Goal: Task Accomplishment & Management: Use online tool/utility

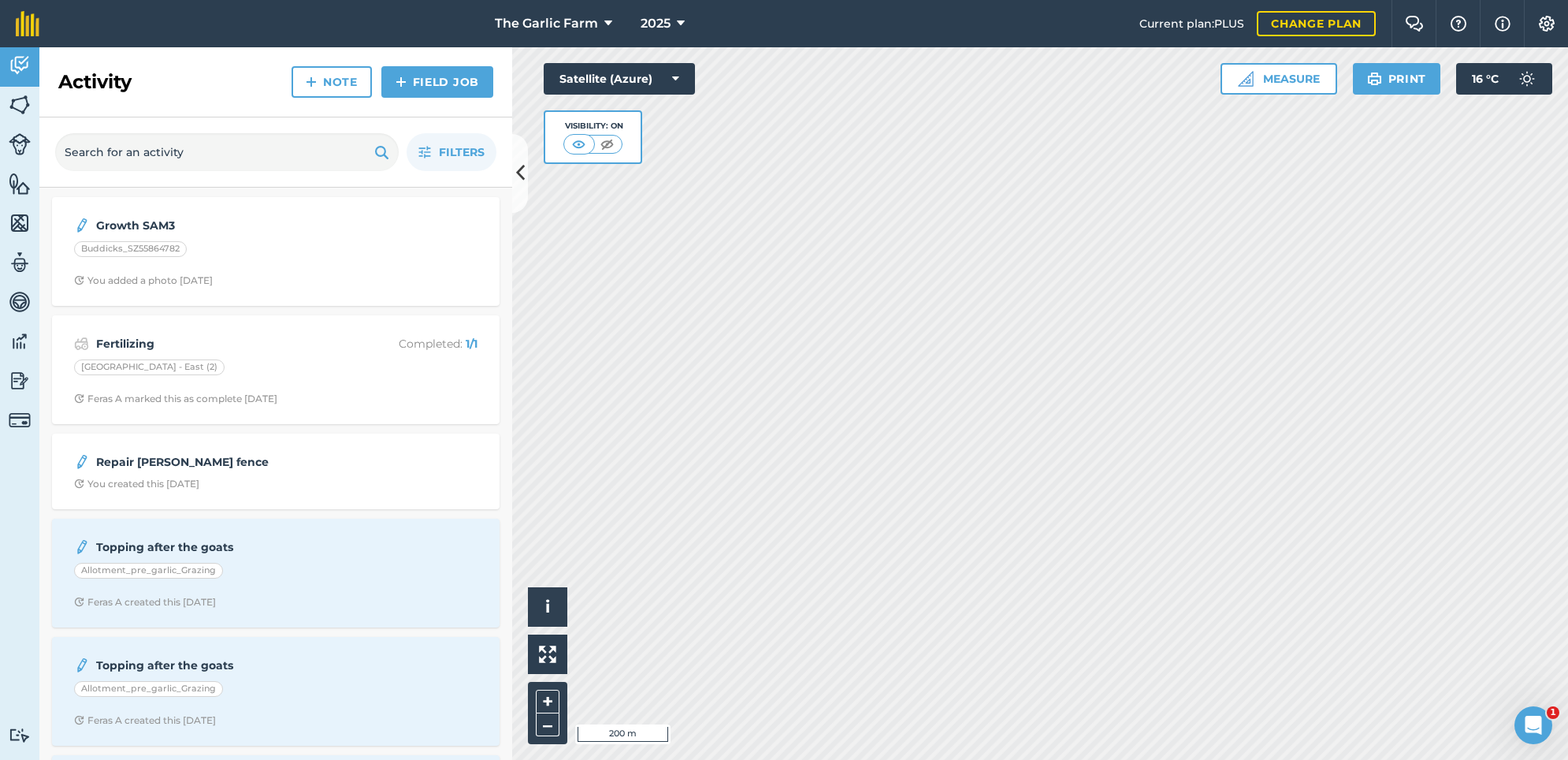
click at [20, 297] on img at bounding box center [19, 301] width 22 height 24
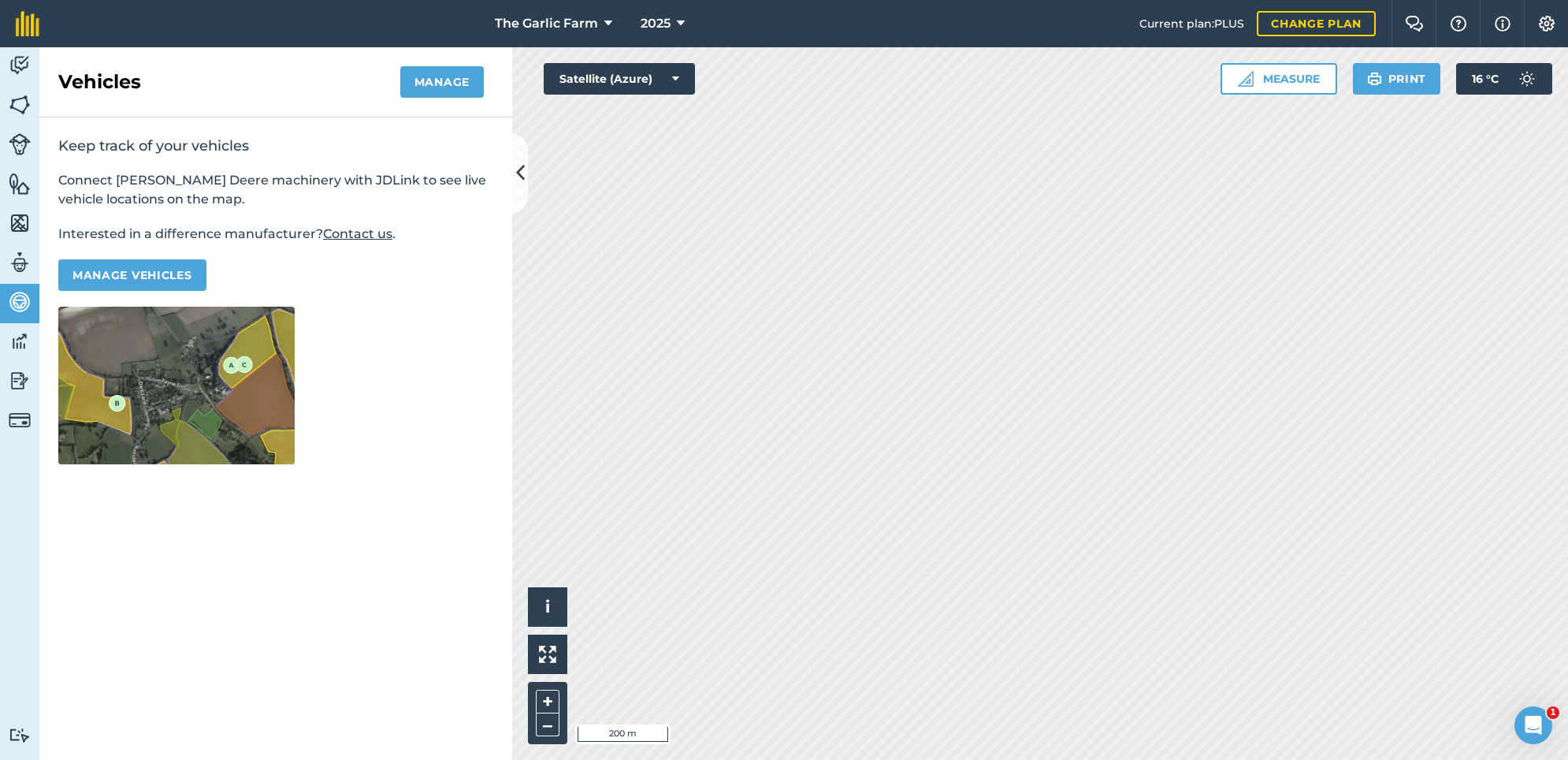
click at [20, 338] on img at bounding box center [19, 341] width 22 height 24
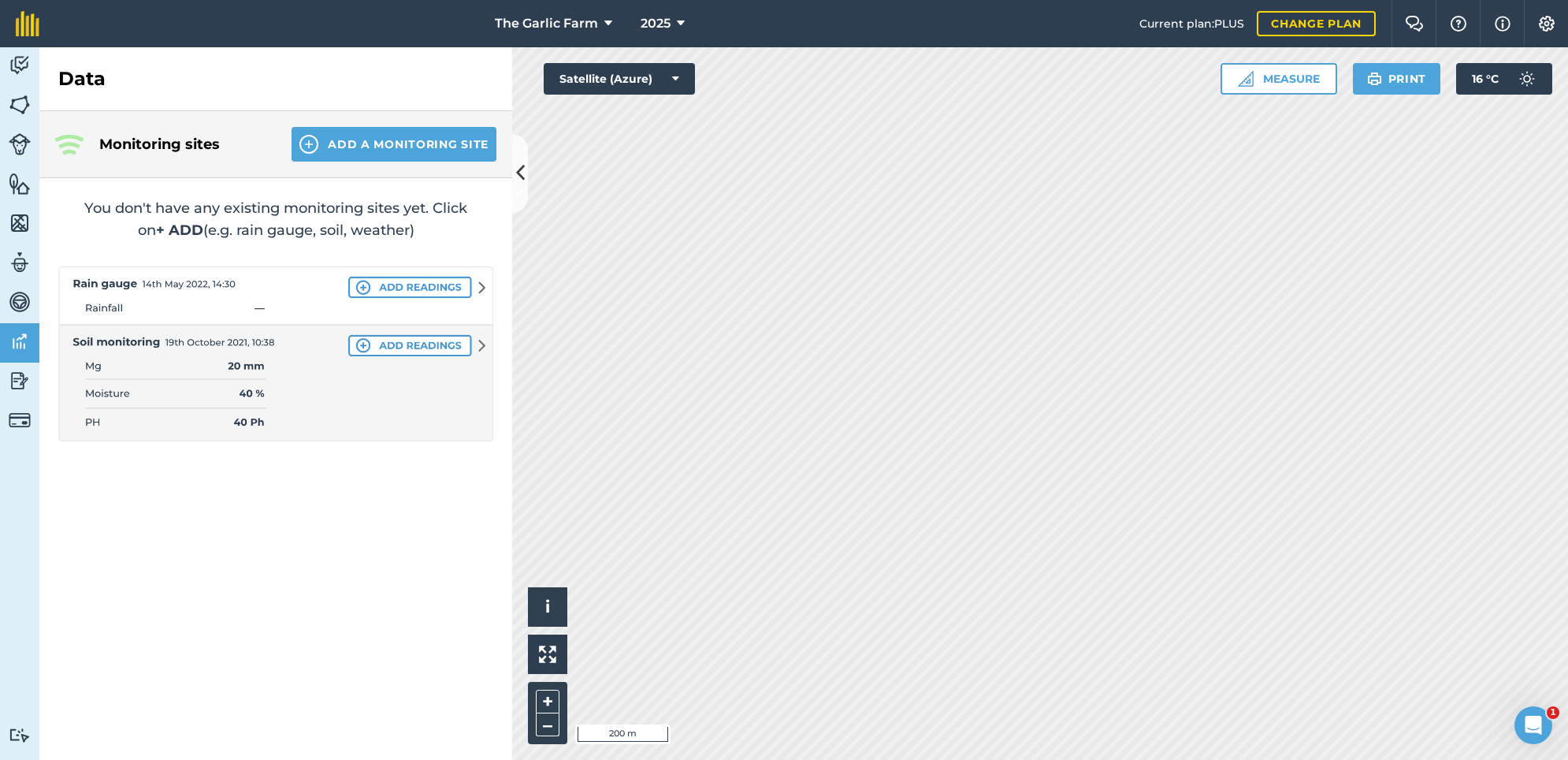
click at [19, 414] on img at bounding box center [19, 420] width 22 height 22
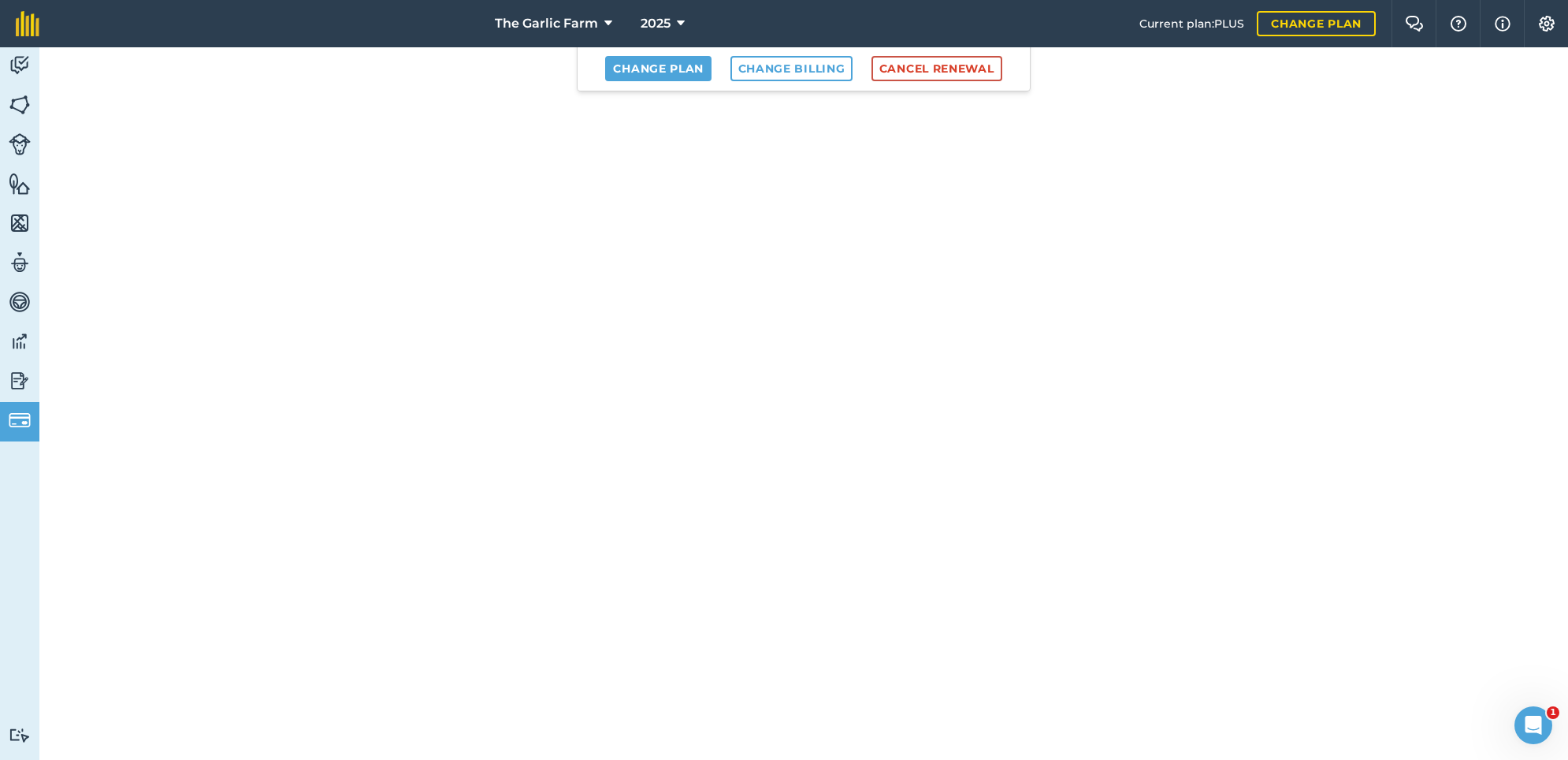
scroll to position [193, 0]
click at [22, 229] on img at bounding box center [19, 223] width 22 height 24
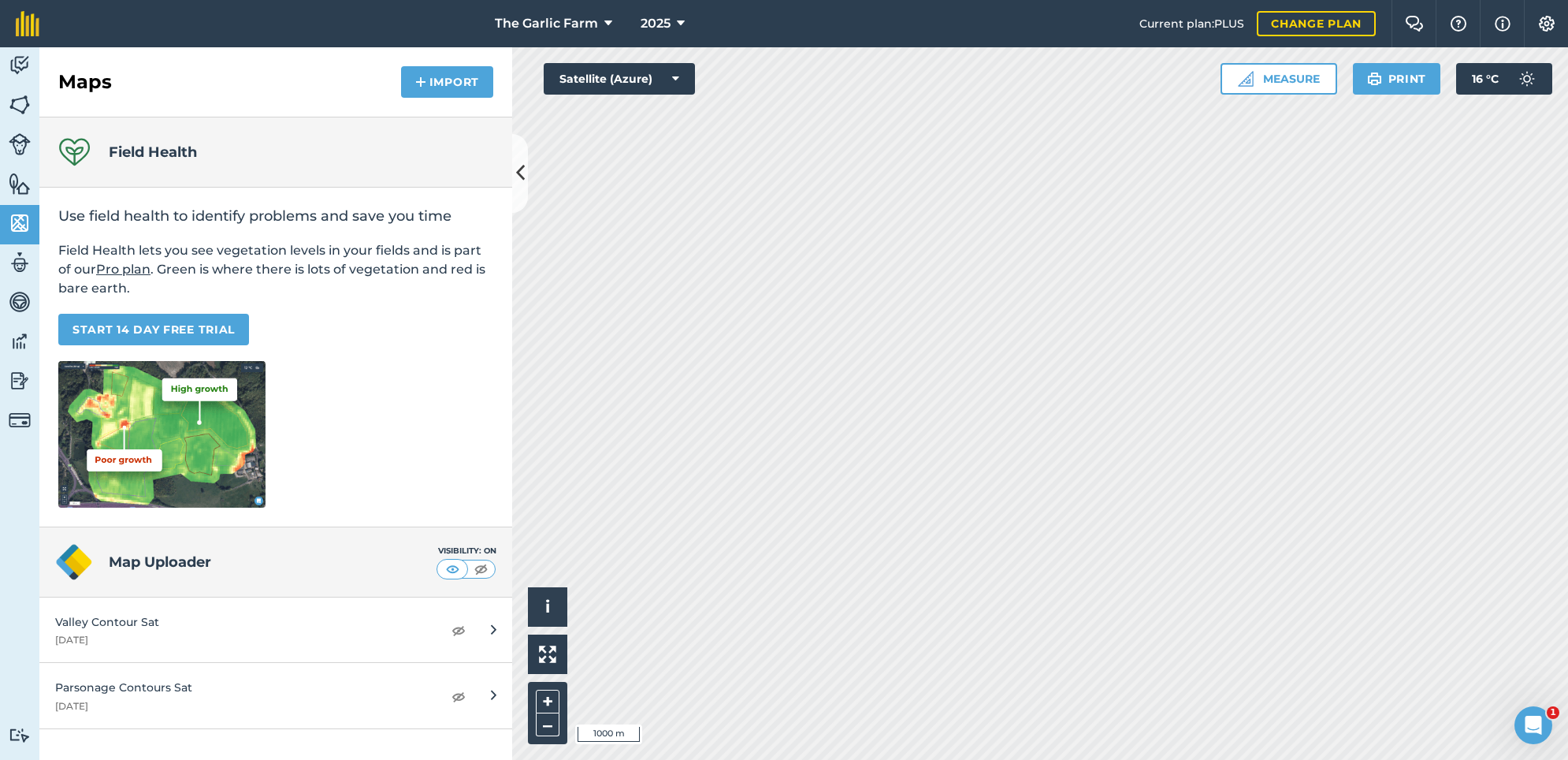
click at [439, 78] on button "Import" at bounding box center [447, 82] width 92 height 31
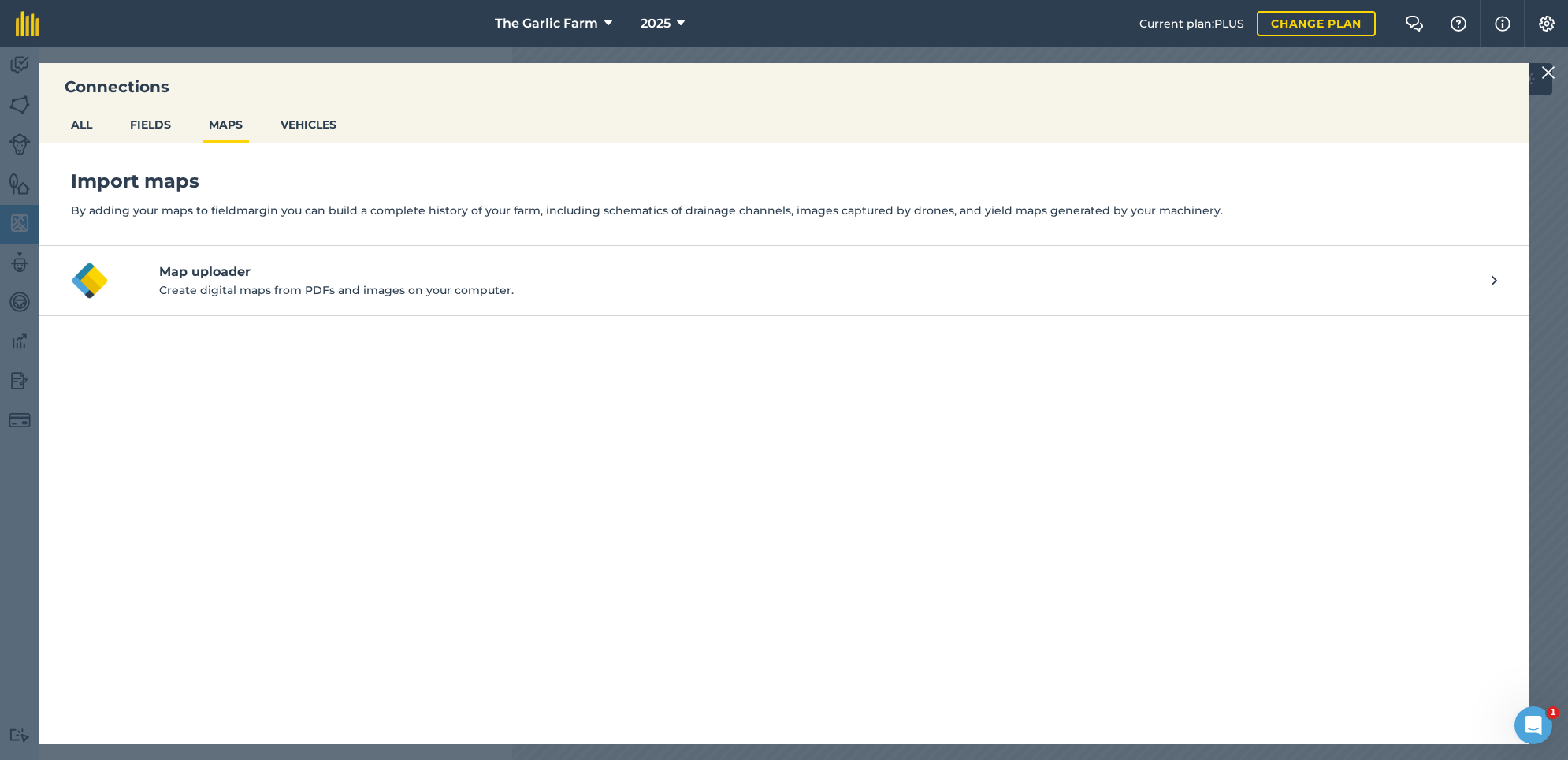
click at [295, 283] on p "Create digital maps from PDFs and images on your computer." at bounding box center [825, 290] width 1332 height 17
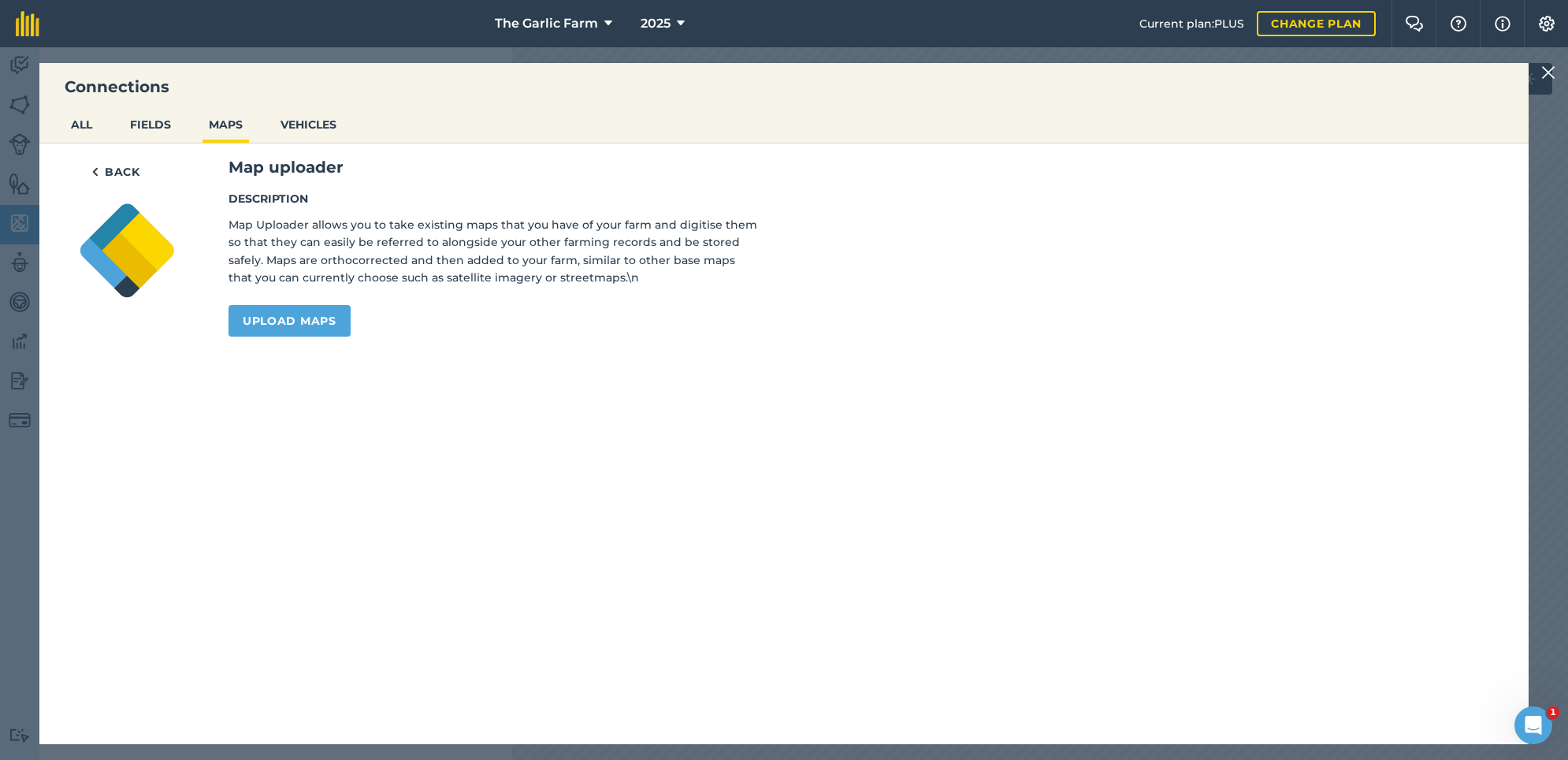
click at [299, 324] on link "Upload maps" at bounding box center [290, 320] width 122 height 31
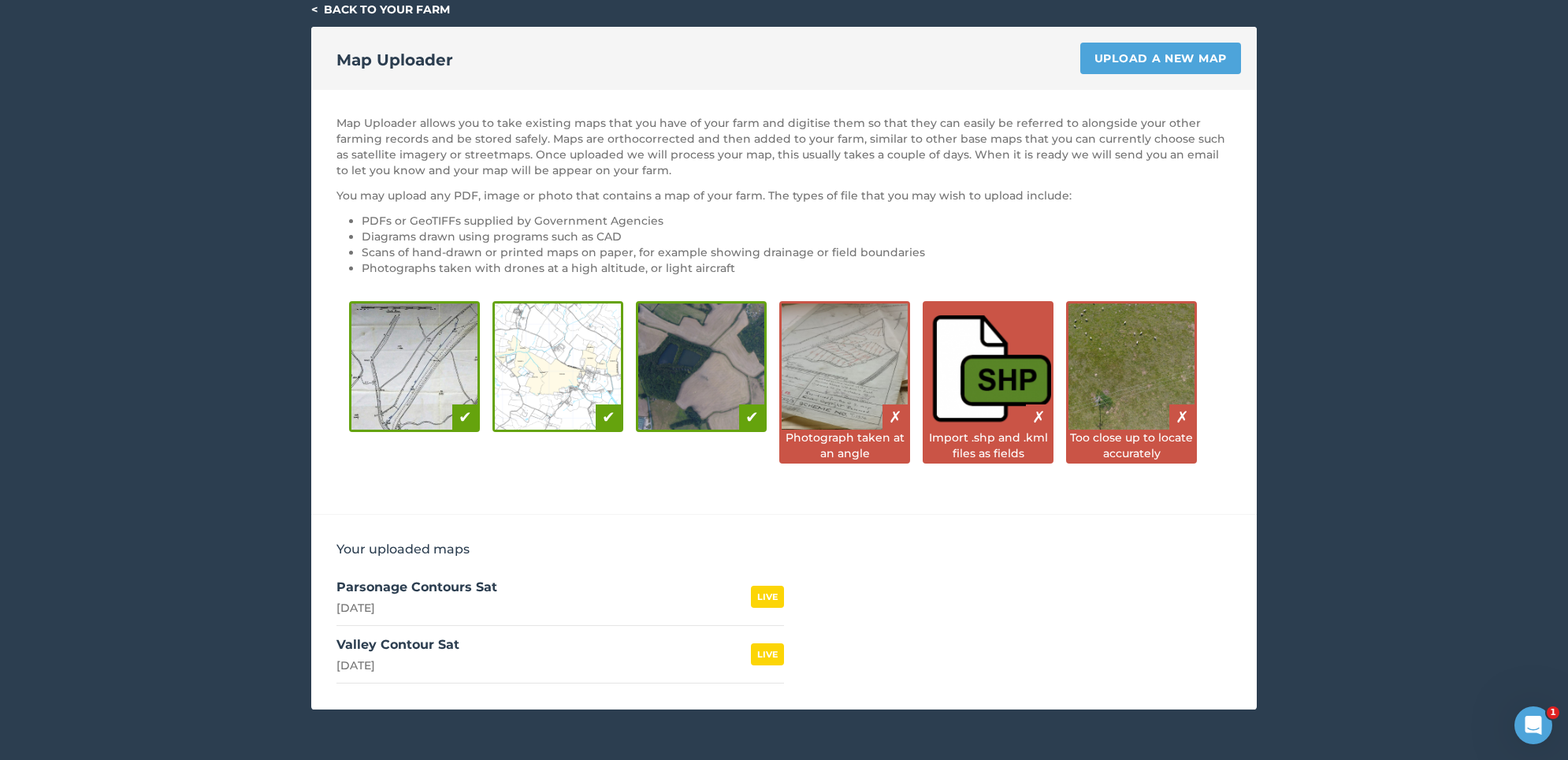
scroll to position [48, 0]
click at [1139, 64] on link "Upload a new map" at bounding box center [1161, 58] width 161 height 31
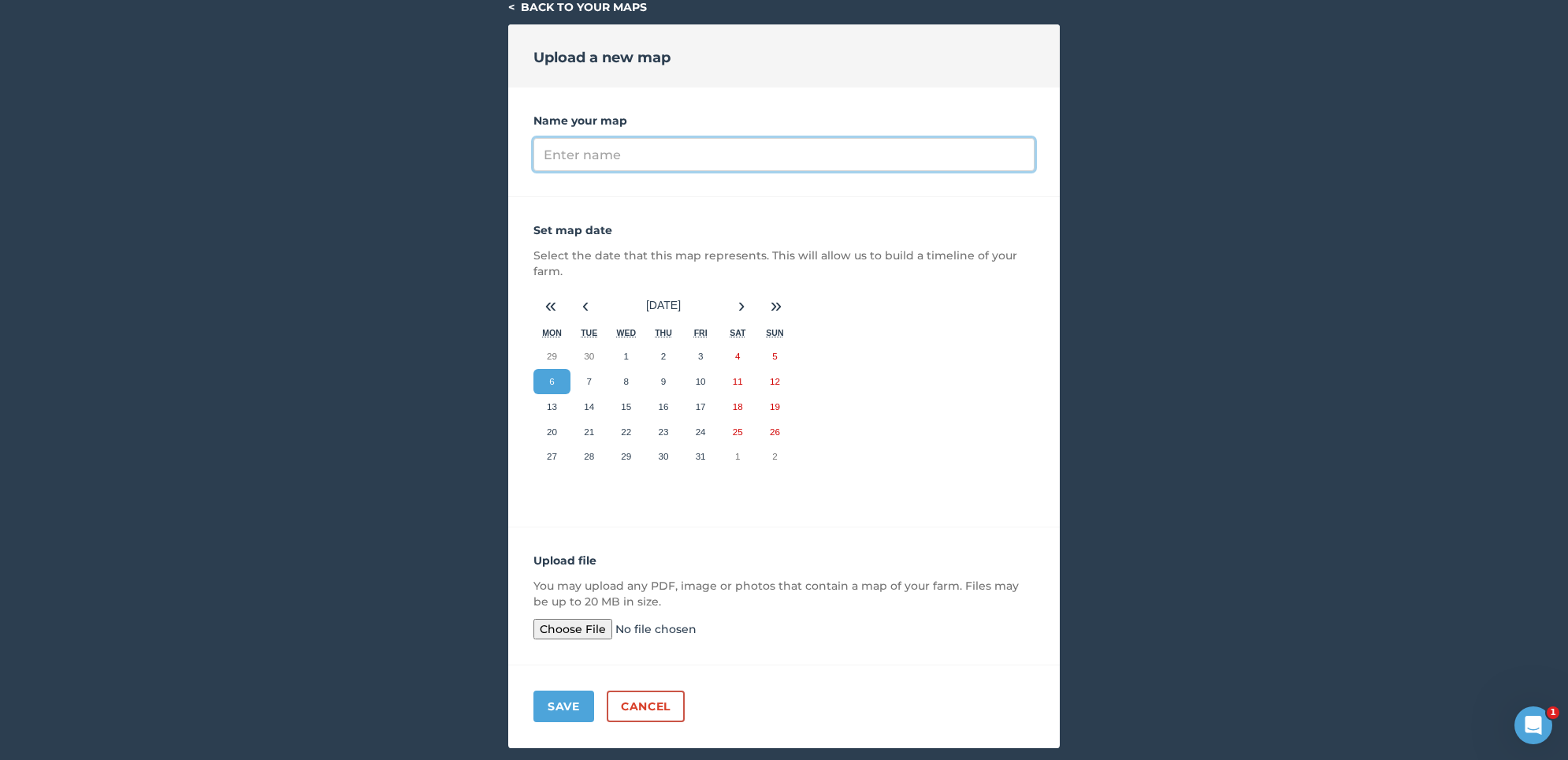
click at [576, 156] on input "Name your map" at bounding box center [784, 154] width 501 height 33
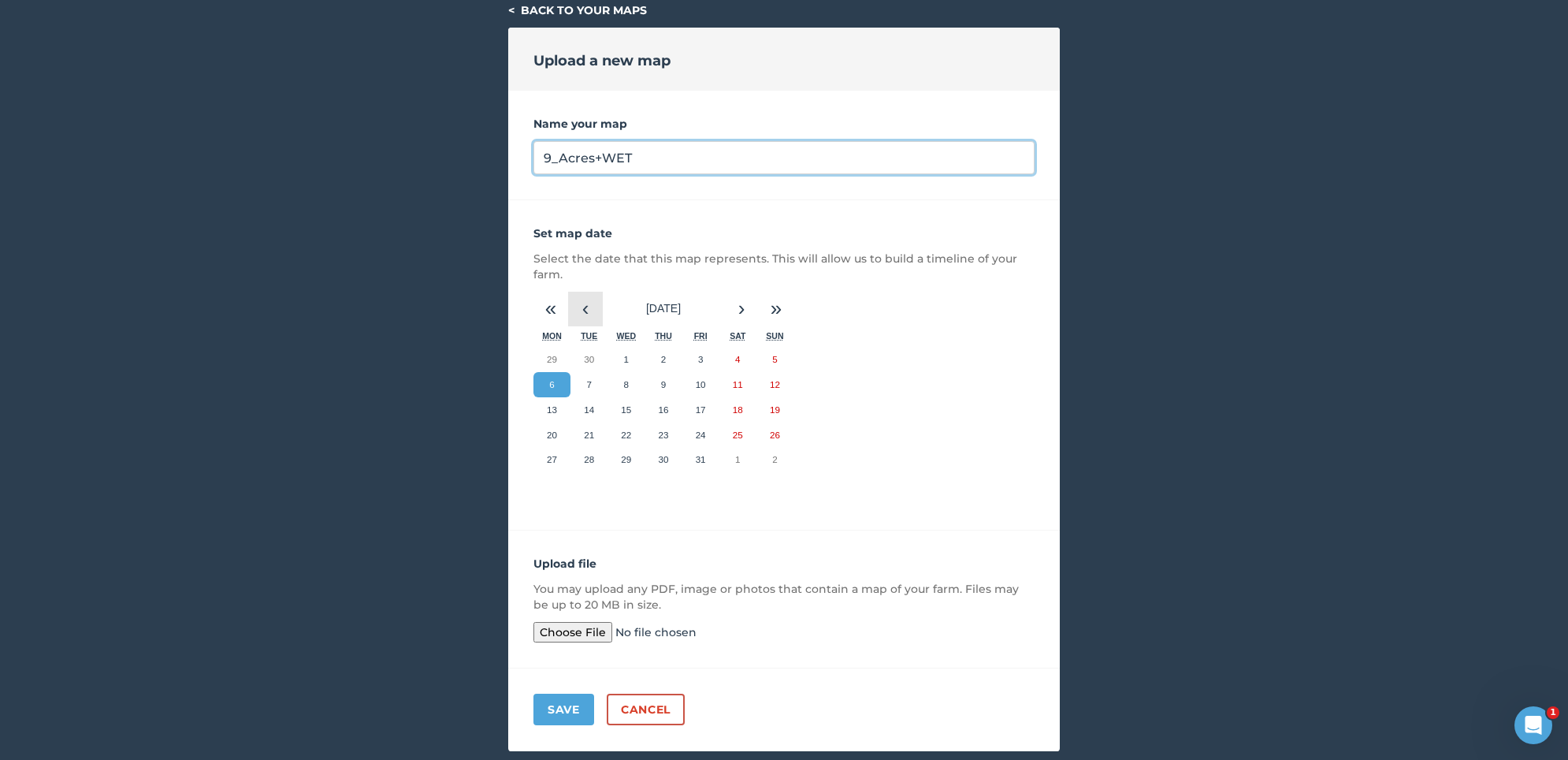
scroll to position [45, 2]
type input "9_Acres+WET"
click at [592, 312] on button "‹" at bounding box center [586, 309] width 35 height 35
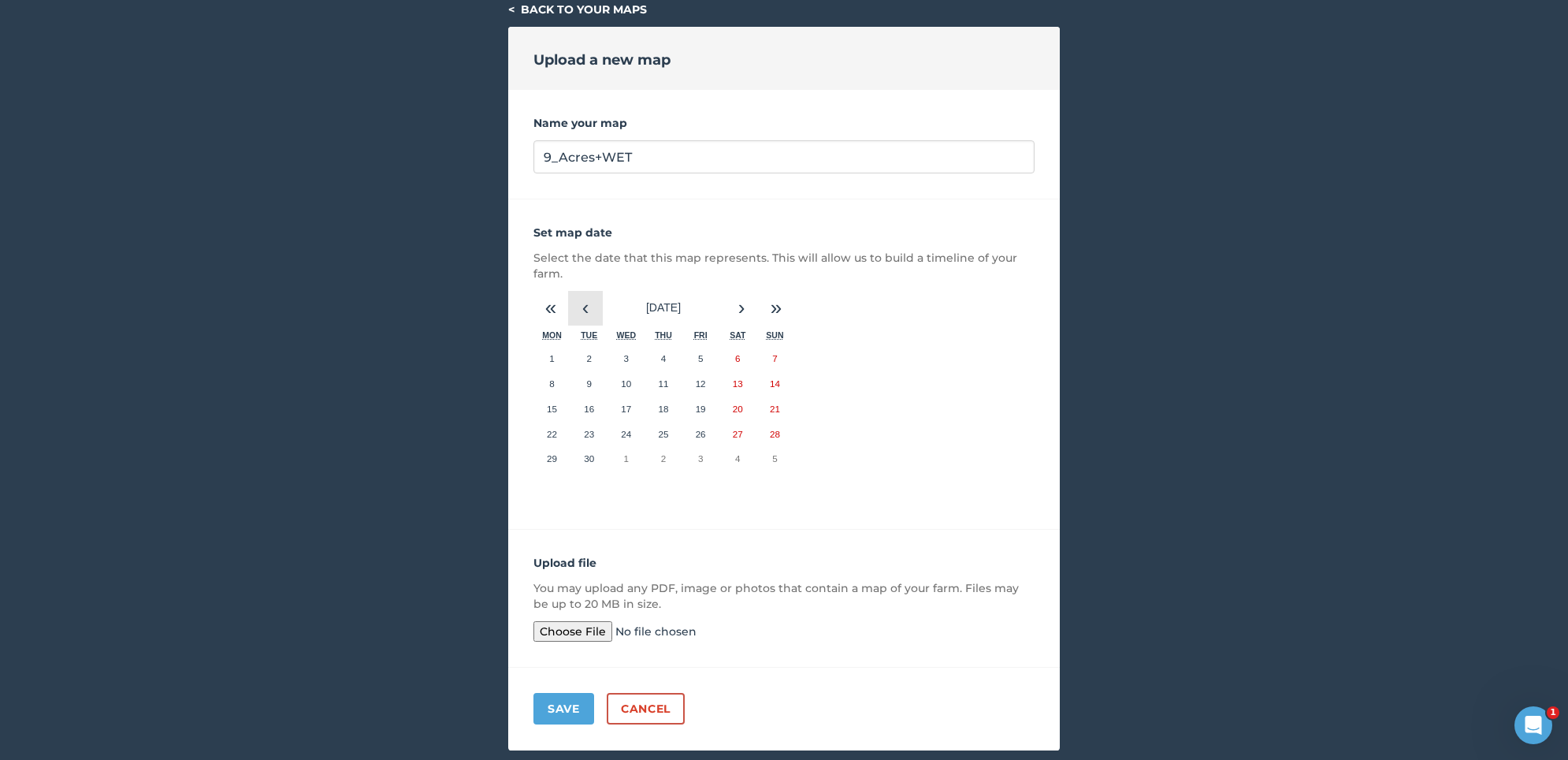
click at [592, 312] on button "‹" at bounding box center [586, 308] width 35 height 35
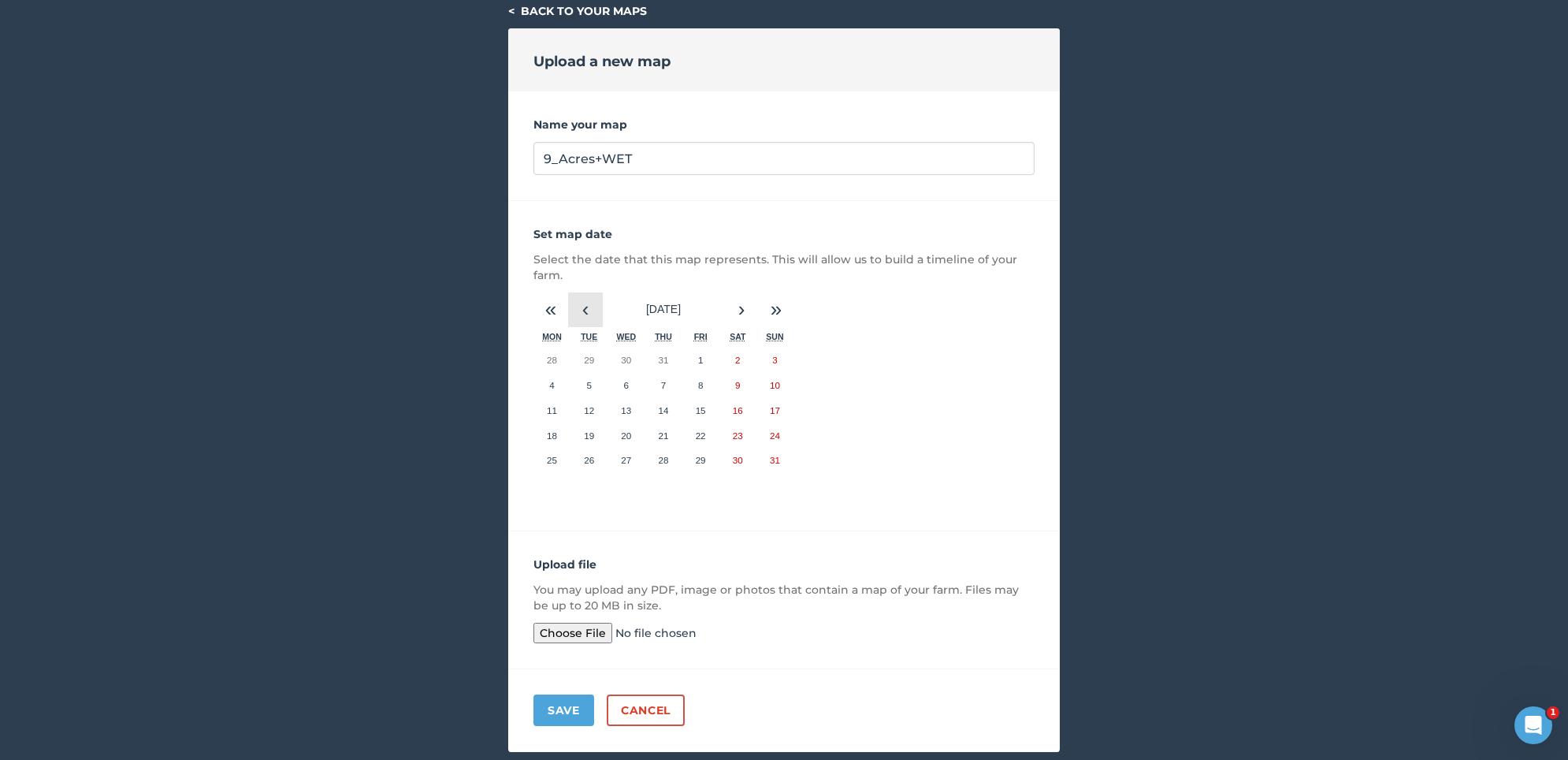
scroll to position [44, 0]
click at [556, 313] on button "«" at bounding box center [551, 310] width 35 height 35
click at [667, 361] on button "1" at bounding box center [663, 360] width 37 height 25
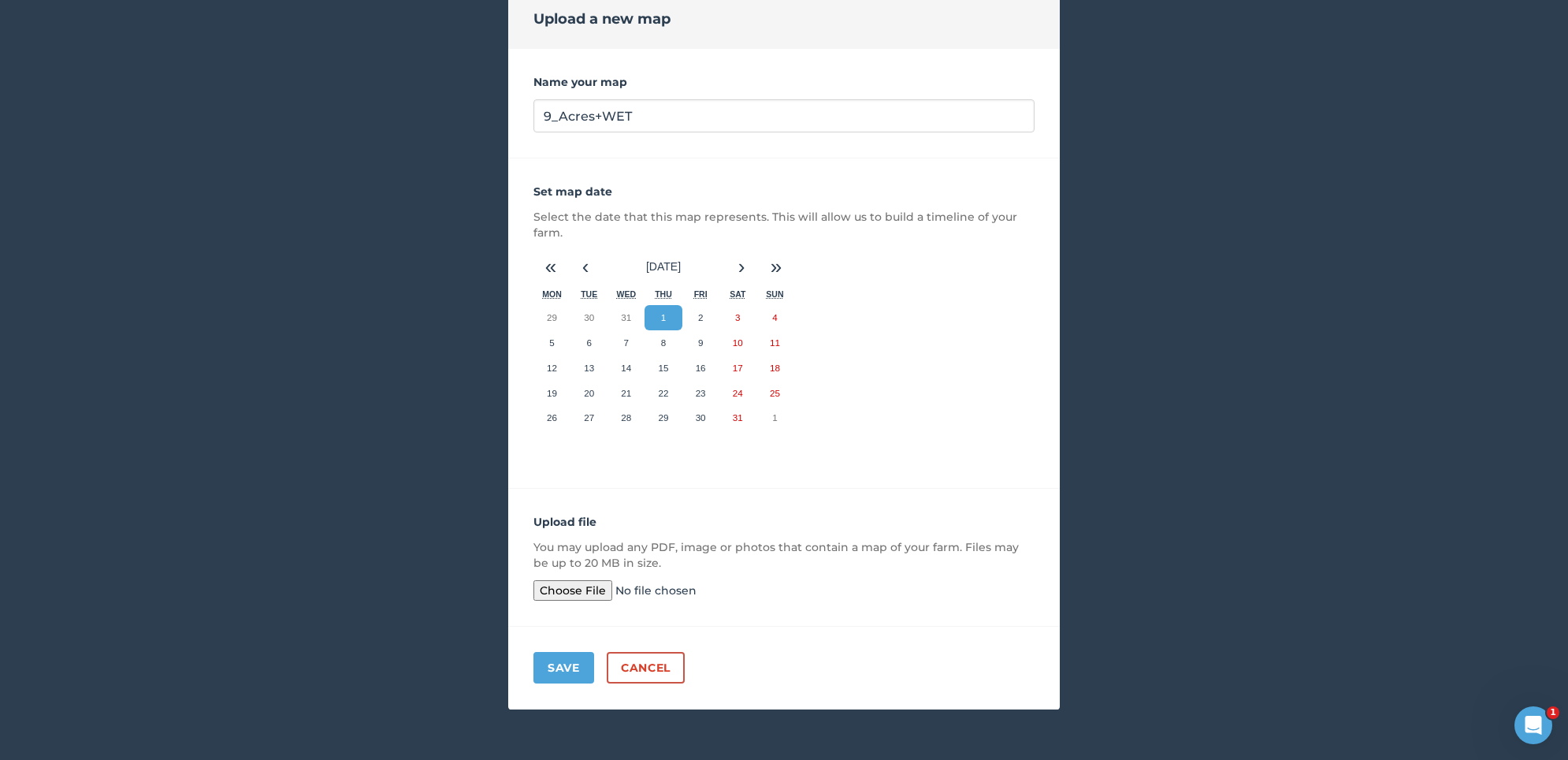
scroll to position [86, 0]
click at [580, 588] on input "file" at bounding box center [653, 591] width 241 height 21
type input "C:\fakepath\Screenshot 2025-09-30 at 11.33.19.png"
click at [656, 671] on link "Cancel" at bounding box center [646, 669] width 78 height 31
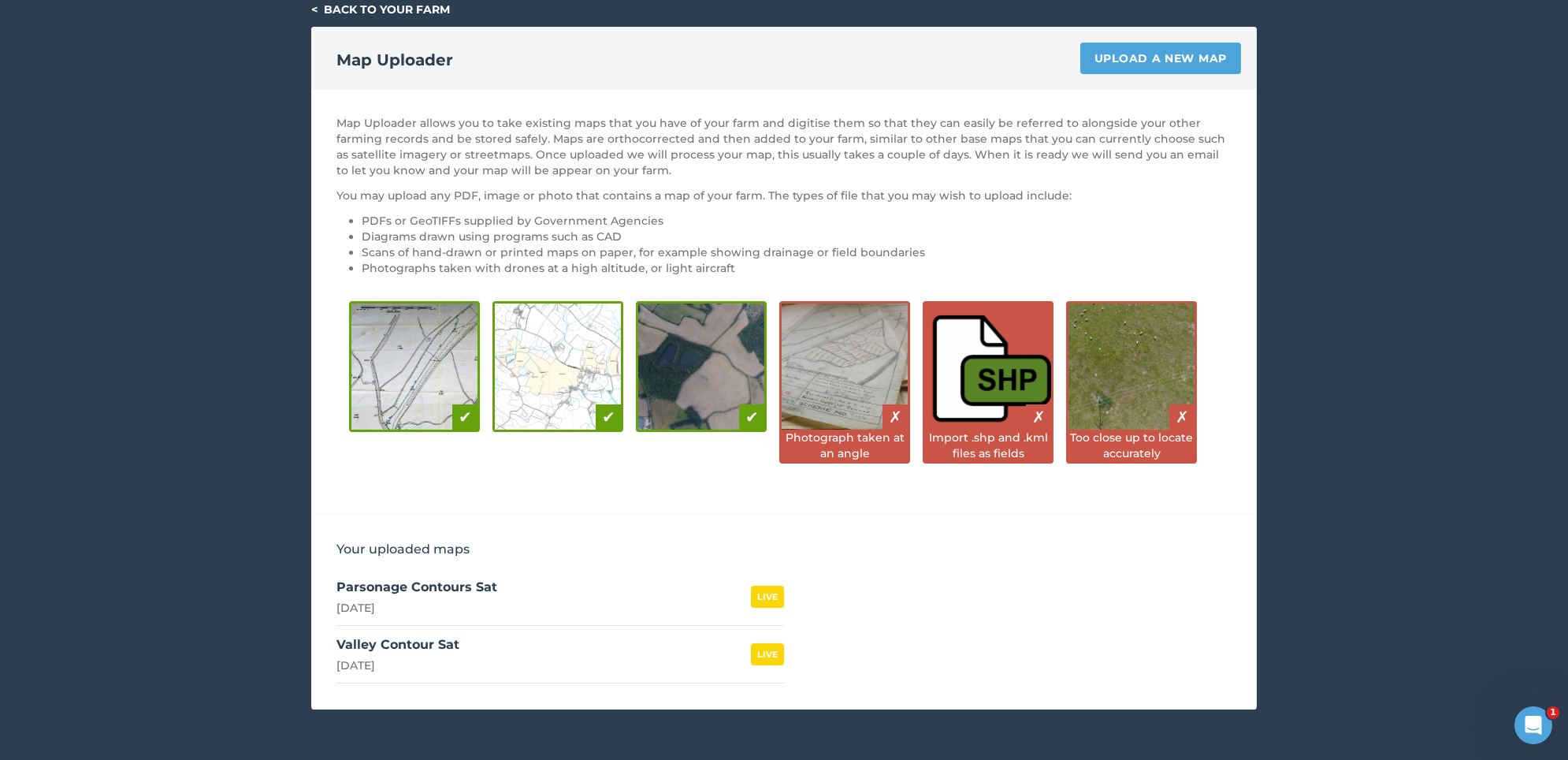
scroll to position [46, 0]
click at [1147, 61] on link "Upload a new map" at bounding box center [1161, 58] width 161 height 31
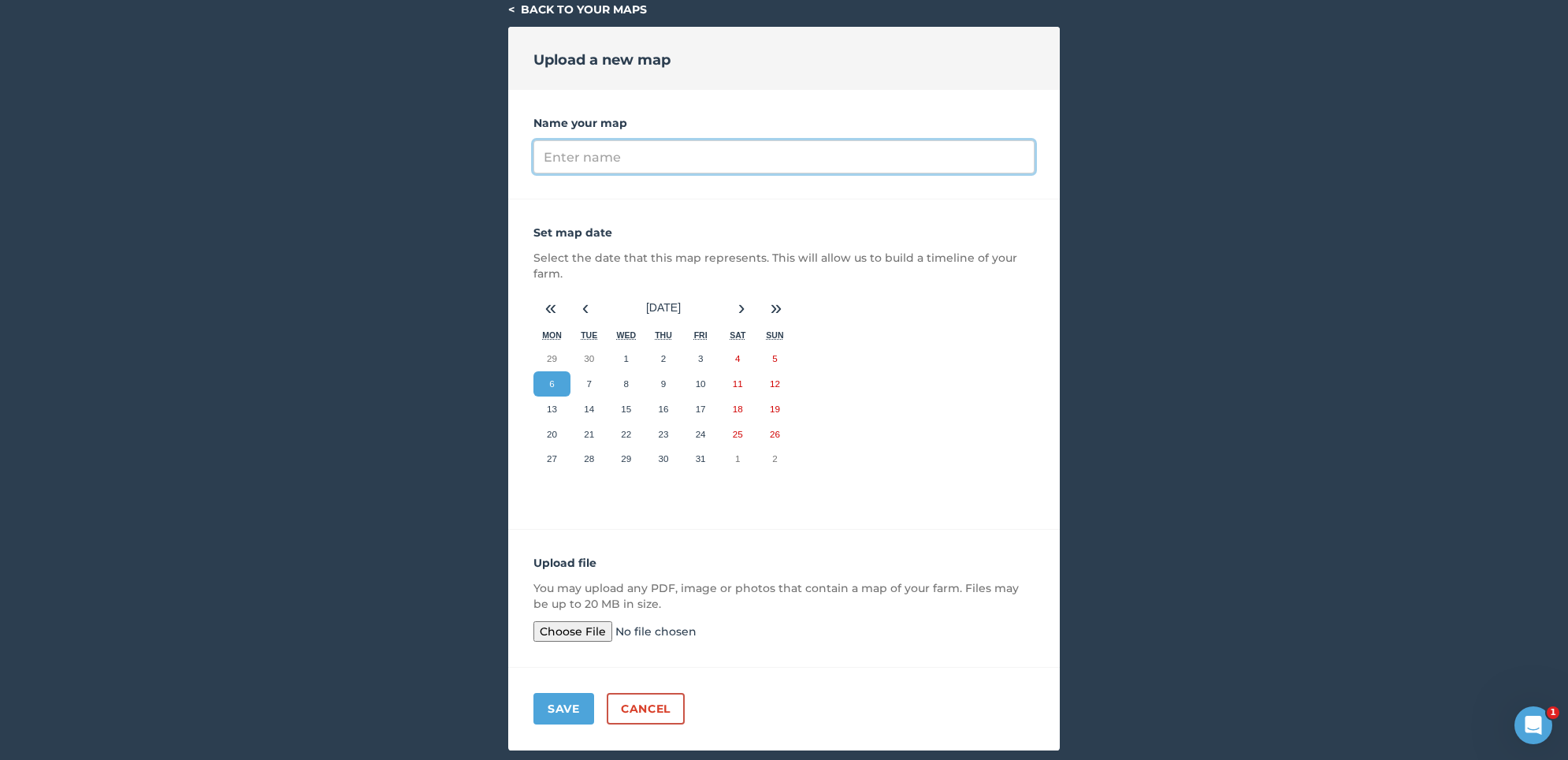
click at [620, 154] on input "Name your map" at bounding box center [784, 157] width 501 height 33
type input "KIng_9AcWET_Allot"
click at [555, 311] on button "«" at bounding box center [551, 308] width 35 height 35
click at [582, 310] on button "‹" at bounding box center [586, 308] width 35 height 35
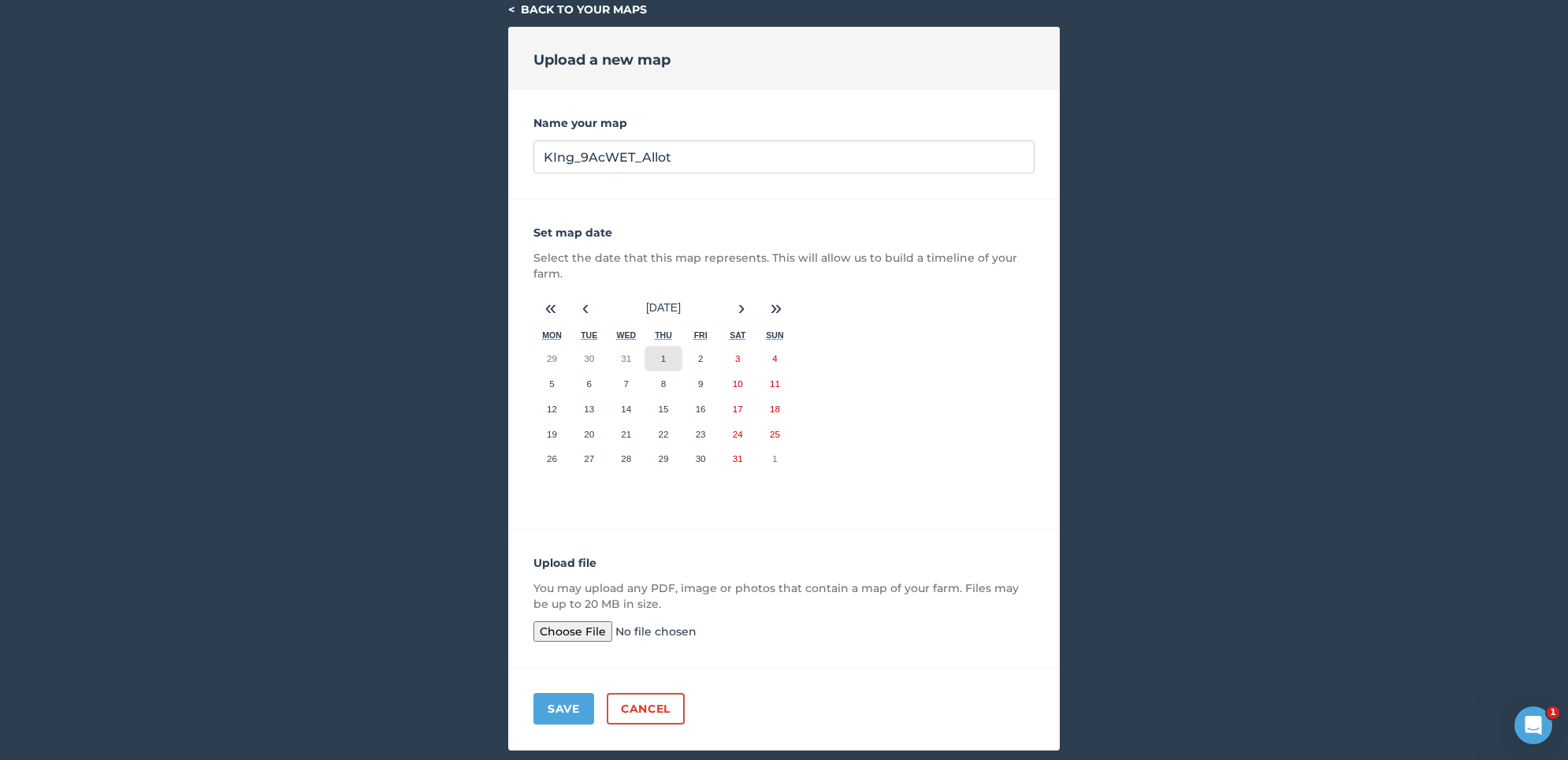
click at [656, 351] on button "1" at bounding box center [663, 359] width 37 height 25
click at [583, 629] on input "file" at bounding box center [653, 632] width 241 height 21
type input "C:\fakepath\Screenshot 2025-10-06 at 12.12.12.png"
click at [568, 708] on button "Save" at bounding box center [564, 709] width 61 height 31
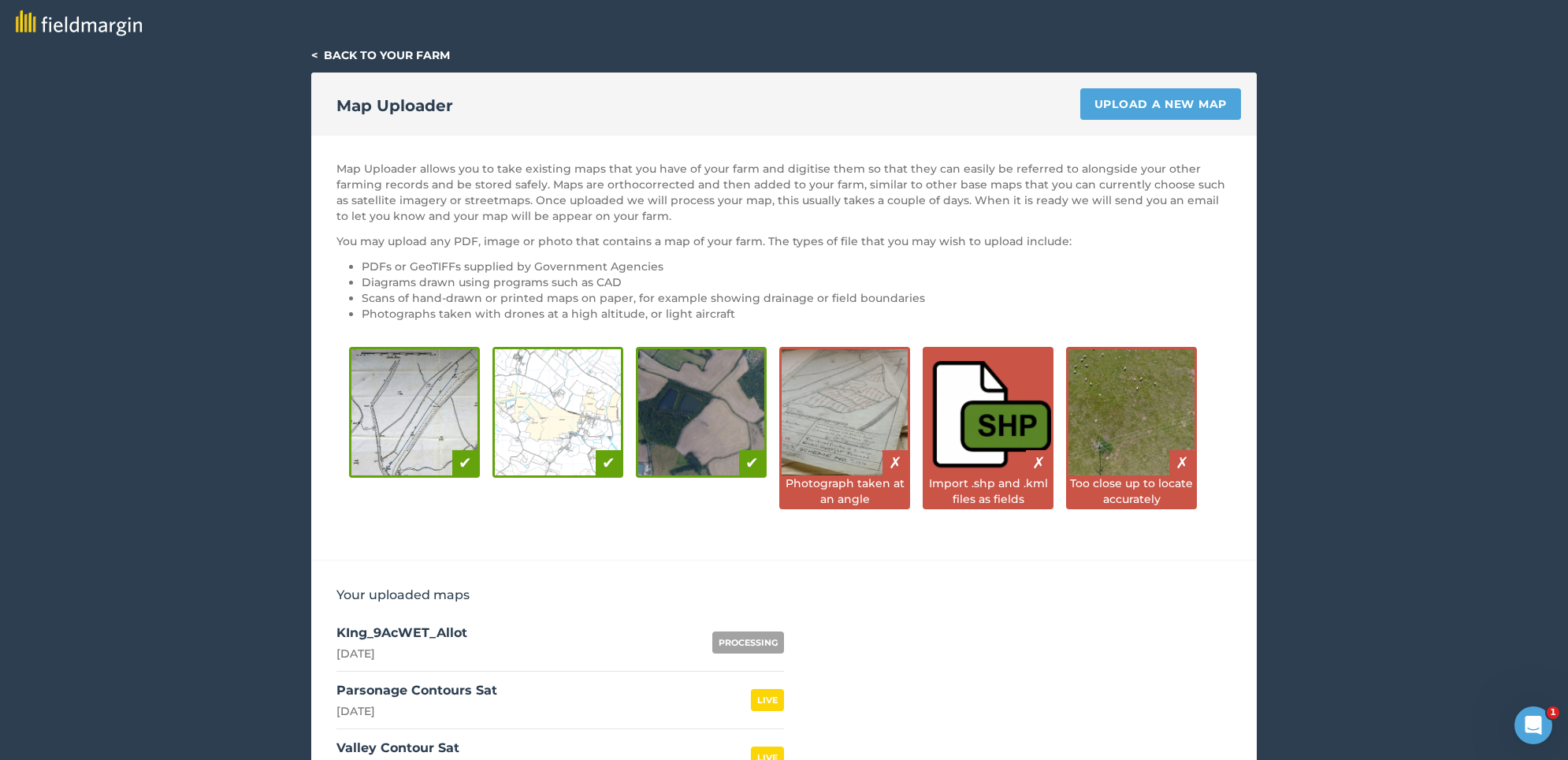
click at [86, 22] on img at bounding box center [78, 24] width 126 height 26
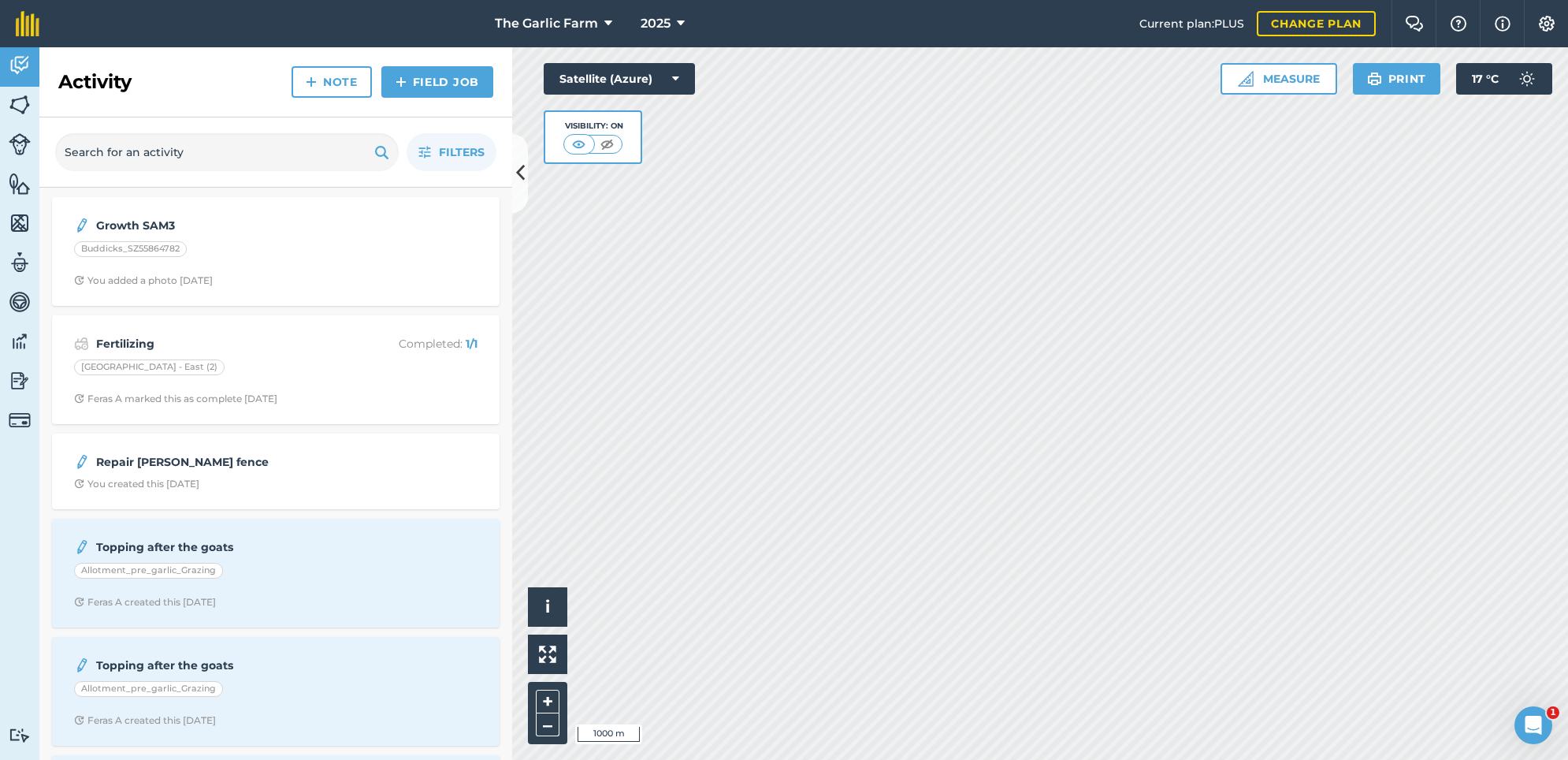
click at [19, 379] on img at bounding box center [19, 380] width 22 height 24
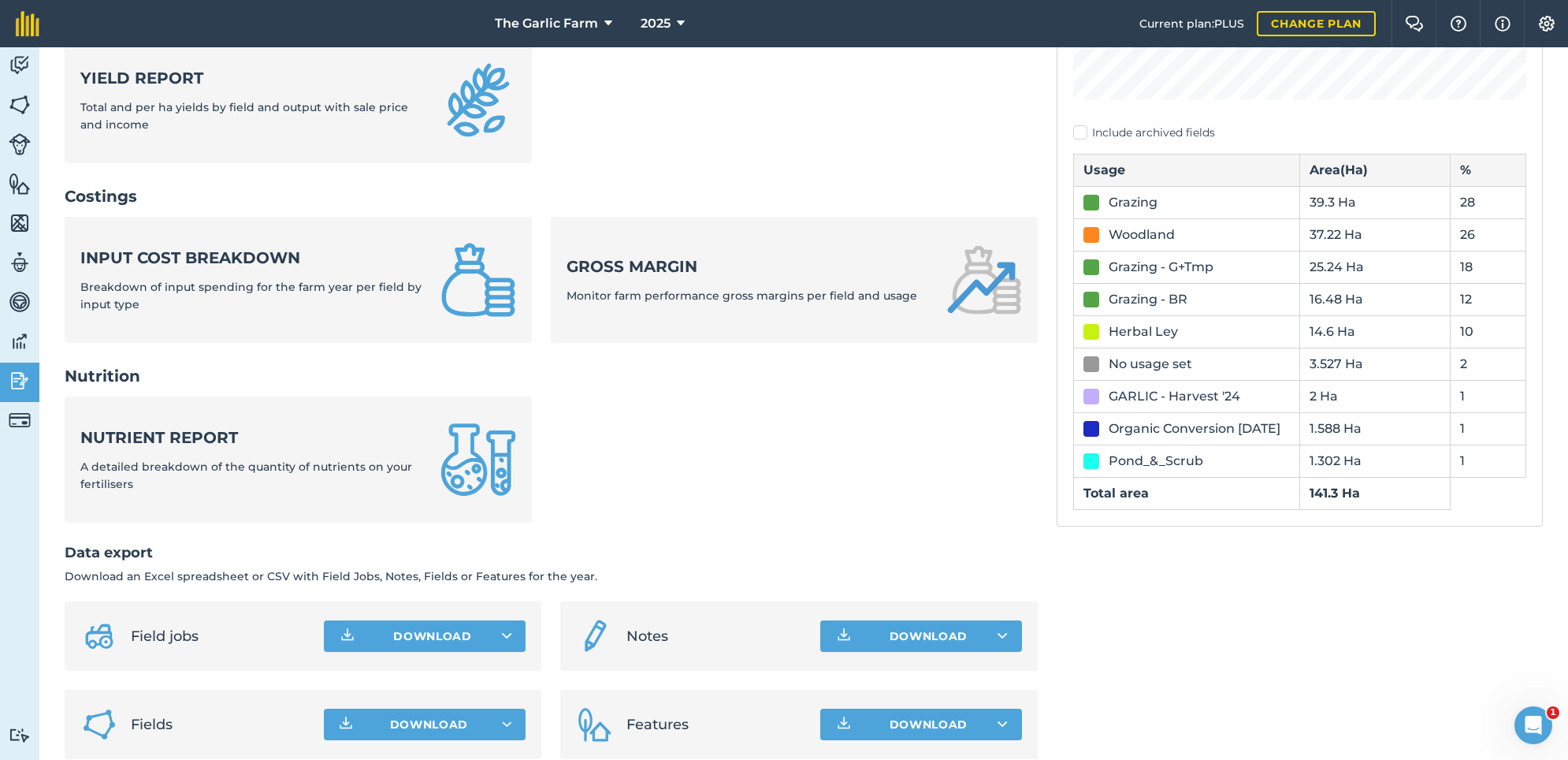
scroll to position [457, 0]
